Goal: Information Seeking & Learning: Learn about a topic

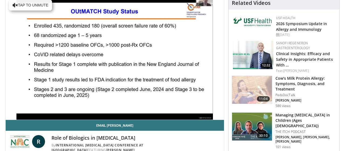
scroll to position [57, 0]
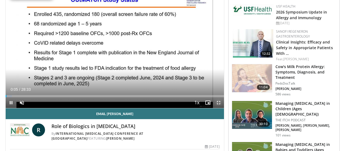
click at [219, 102] on span "Video Player" at bounding box center [218, 102] width 11 height 11
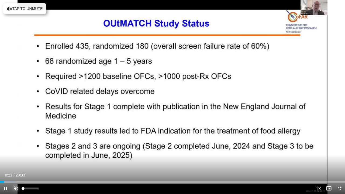
click at [18, 150] on span "Video Player" at bounding box center [16, 188] width 11 height 11
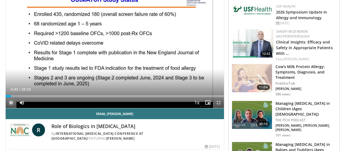
click at [12, 101] on span "Video Player" at bounding box center [11, 102] width 11 height 11
click at [220, 102] on span "Video Player" at bounding box center [218, 102] width 11 height 11
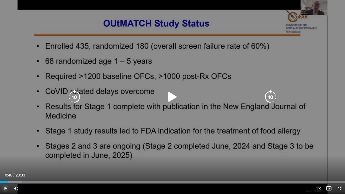
drag, startPoint x: 6, startPoint y: 189, endPoint x: 9, endPoint y: 188, distance: 3.1
click at [6, 150] on span "Video Player" at bounding box center [5, 188] width 11 height 11
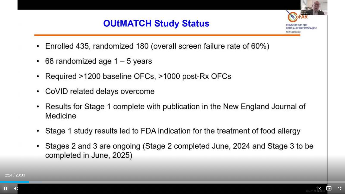
click at [7, 150] on span "Video Player" at bounding box center [5, 188] width 11 height 11
click at [4, 150] on span "Video Player" at bounding box center [5, 188] width 11 height 11
click at [6, 150] on span "Video Player" at bounding box center [5, 188] width 11 height 11
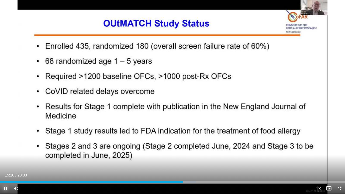
click at [6, 150] on span "Video Player" at bounding box center [5, 188] width 11 height 11
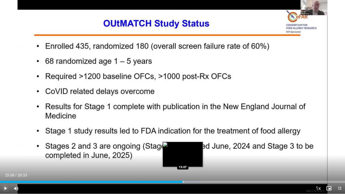
click at [183, 150] on div "Progress Bar" at bounding box center [183, 182] width 1 height 2
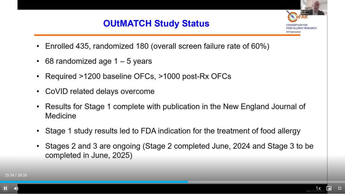
click at [5, 150] on span "Video Player" at bounding box center [5, 188] width 11 height 11
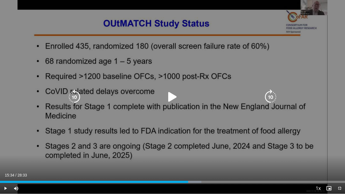
click at [175, 97] on icon "Video Player" at bounding box center [172, 97] width 15 height 15
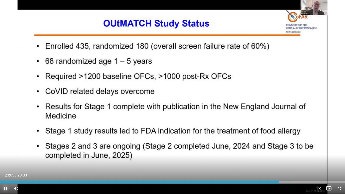
click at [6, 150] on span "Video Player" at bounding box center [5, 188] width 11 height 11
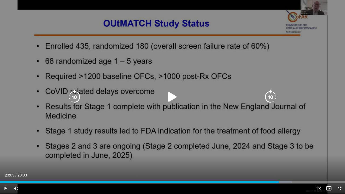
click at [168, 97] on icon "Video Player" at bounding box center [172, 97] width 15 height 15
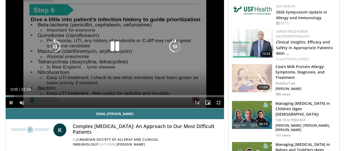
drag, startPoint x: 220, startPoint y: 104, endPoint x: 221, endPoint y: 101, distance: 2.9
click at [220, 103] on span "Video Player" at bounding box center [218, 102] width 11 height 11
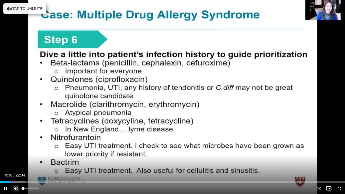
click at [18, 150] on span "Video Player" at bounding box center [16, 188] width 11 height 11
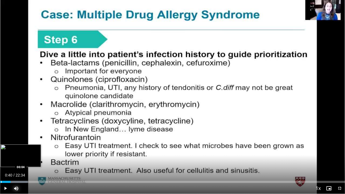
click at [1, 150] on div "Progress Bar" at bounding box center [1, 182] width 1 height 2
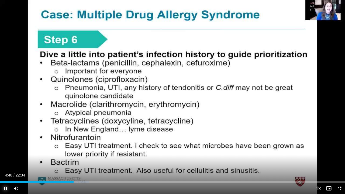
click at [6, 150] on span "Video Player" at bounding box center [5, 188] width 11 height 11
click at [8, 150] on span "Video Player" at bounding box center [5, 188] width 11 height 11
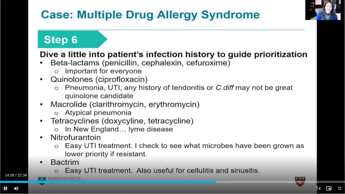
click at [5, 150] on span "Video Player" at bounding box center [5, 188] width 11 height 11
click at [6, 150] on span "Video Player" at bounding box center [5, 188] width 11 height 11
click at [8, 150] on span "Video Player" at bounding box center [5, 188] width 11 height 11
